Goal: Task Accomplishment & Management: Complete application form

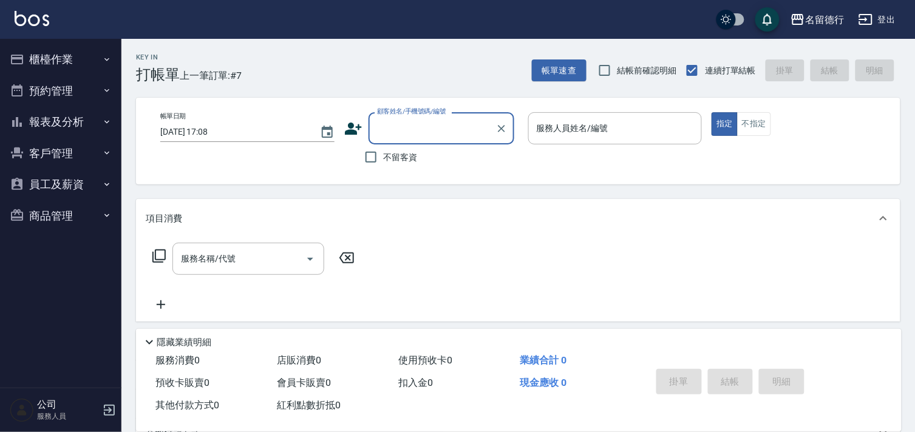
click at [372, 160] on input "不留客資" at bounding box center [370, 156] width 25 height 25
checkbox input "true"
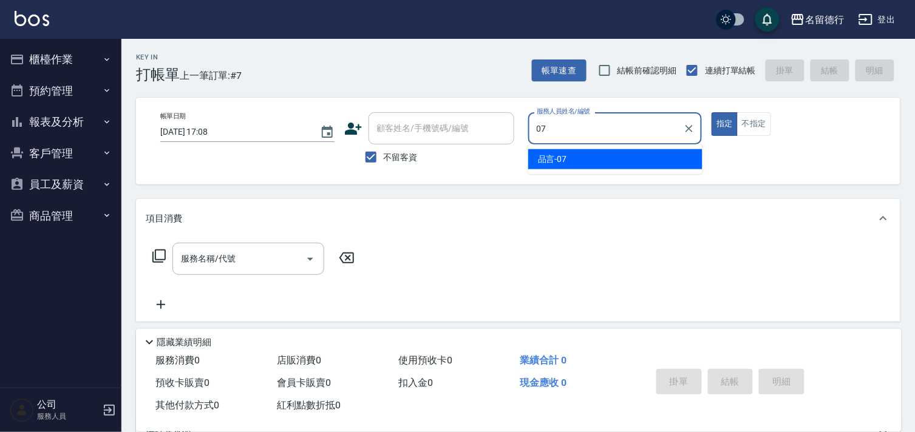
click at [626, 161] on div "品言 -07" at bounding box center [615, 159] width 174 height 20
click at [214, 269] on div "服務名稱/代號" at bounding box center [248, 259] width 152 height 32
type input "品言-07"
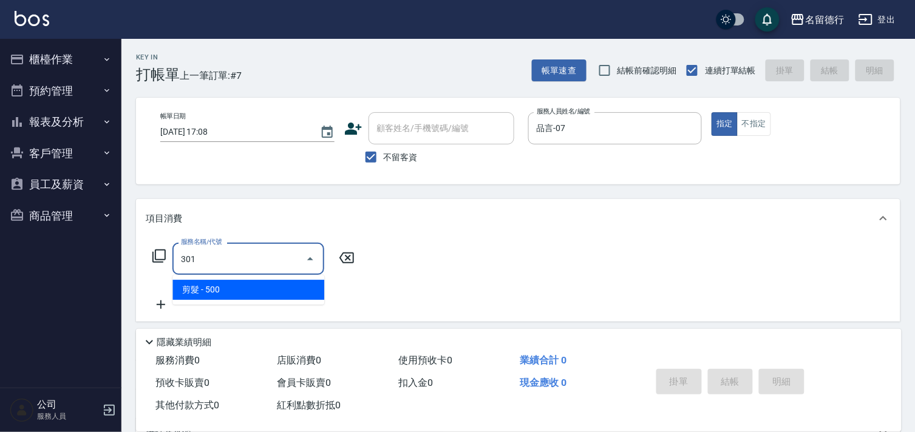
click at [235, 286] on span "剪髮 - 500" at bounding box center [248, 290] width 152 height 20
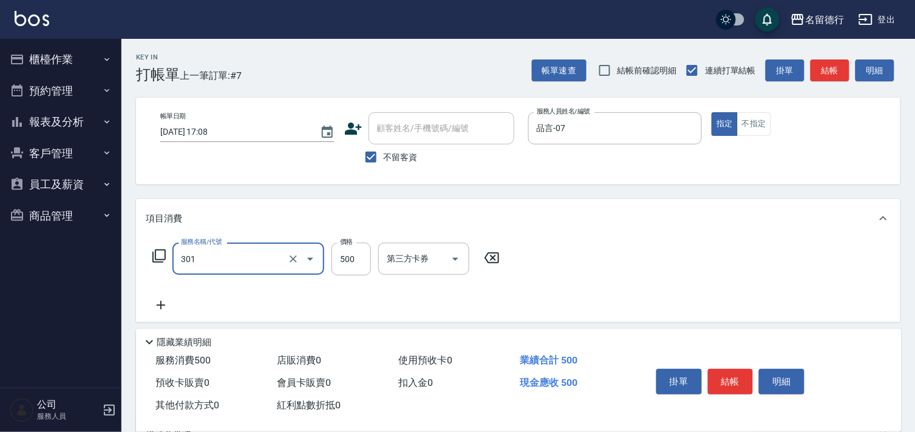
type input "剪髮(301)"
click at [639, 310] on div "服務名稱/代號 剪髮(301) 服務名稱/代號 價格 500 價格 第三方卡券 第三方卡券" at bounding box center [518, 280] width 764 height 84
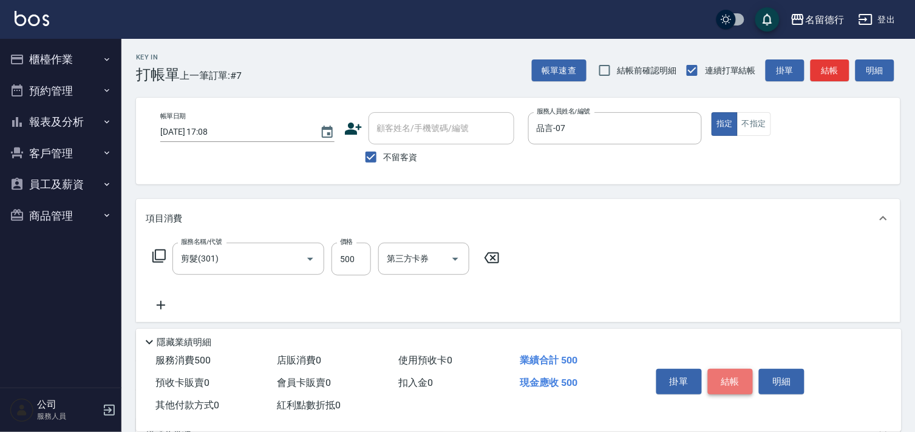
click at [741, 379] on button "結帳" at bounding box center [731, 381] width 46 height 25
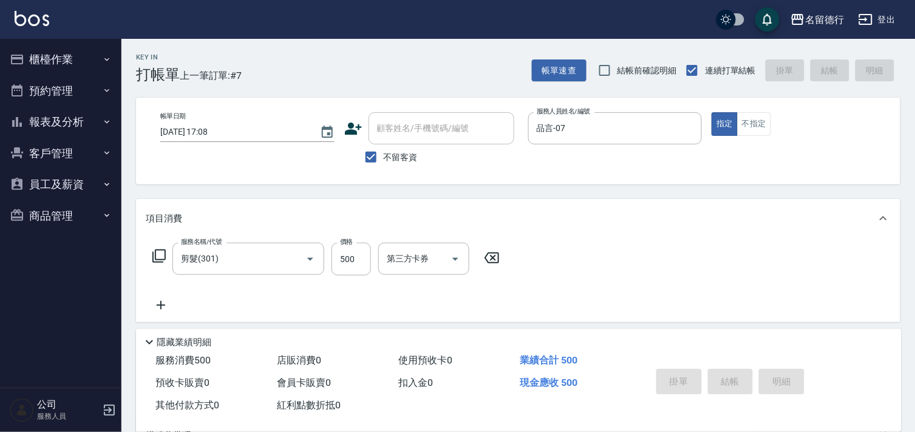
type input "[DATE] 18:43"
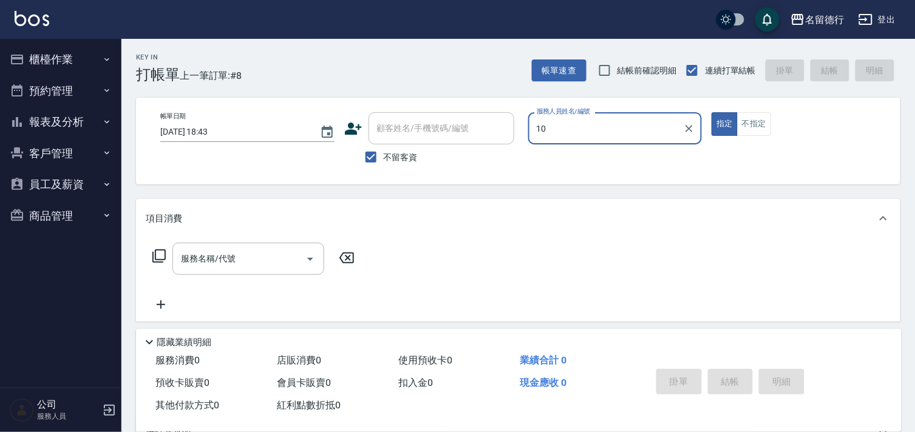
type input "婉如-10"
type button "true"
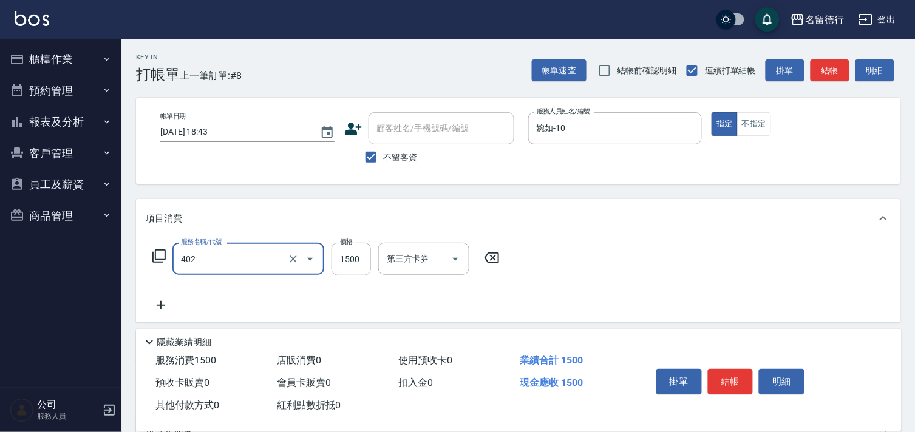
type input "燙髮(402)"
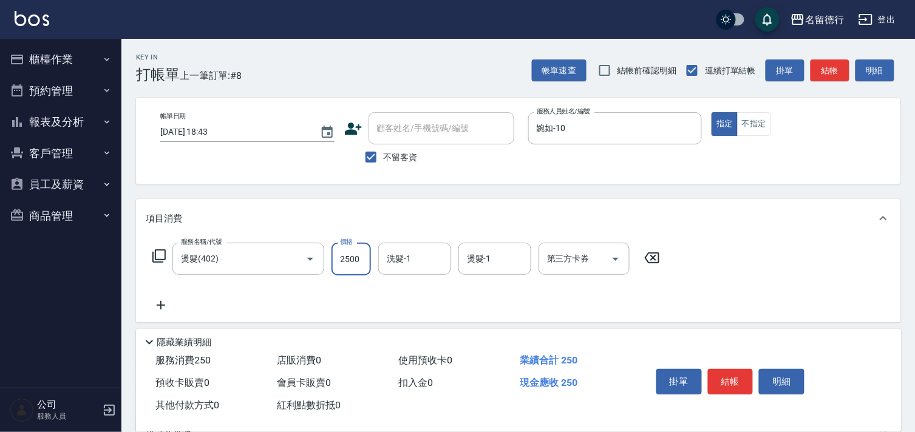
type input "2500"
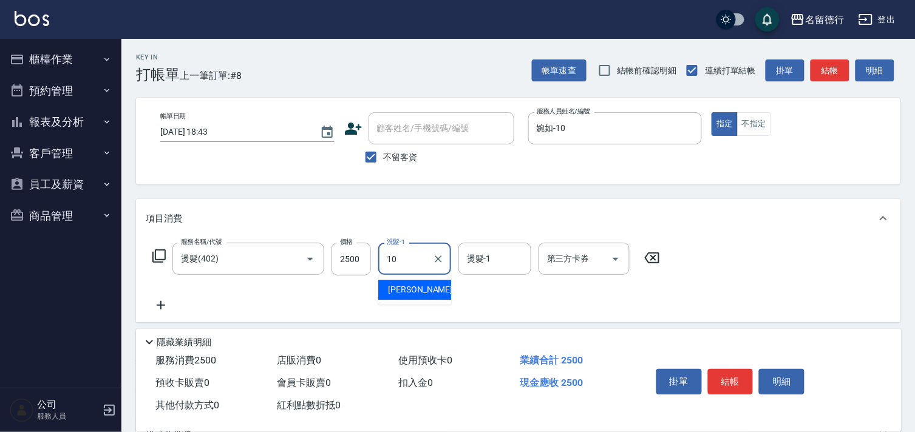
type input "婉如-10"
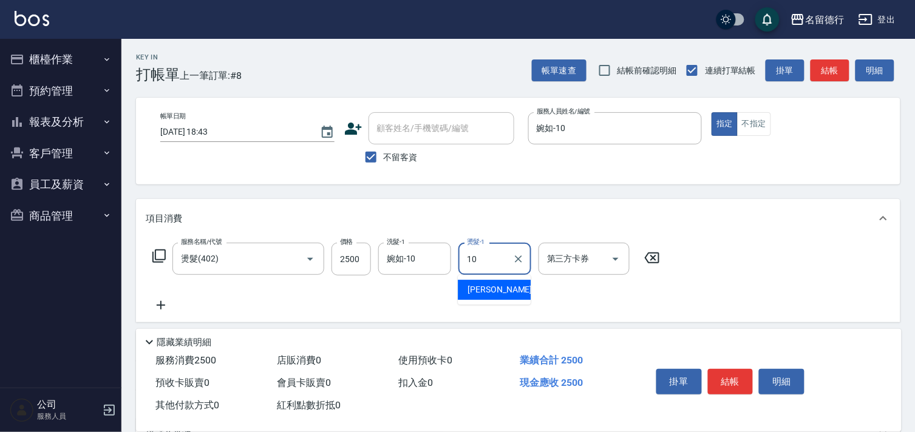
type input "婉如-10"
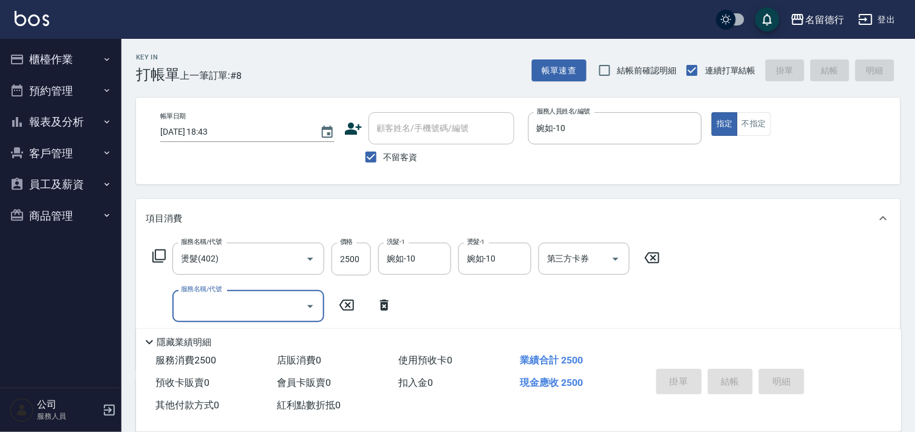
type input "[DATE] 19:12"
